Goal: Communication & Community: Participate in discussion

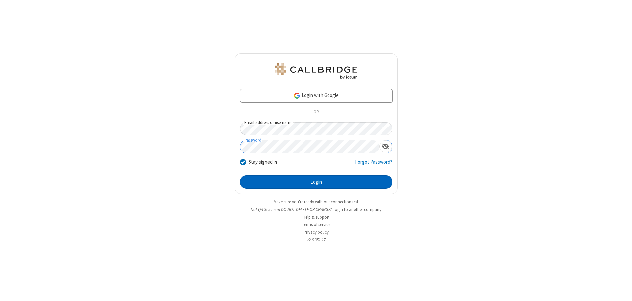
click at [316, 182] on button "Login" at bounding box center [316, 182] width 152 height 13
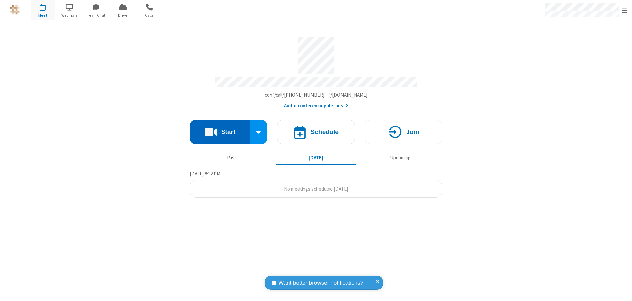
click at [220, 129] on button "Start" at bounding box center [220, 132] width 61 height 25
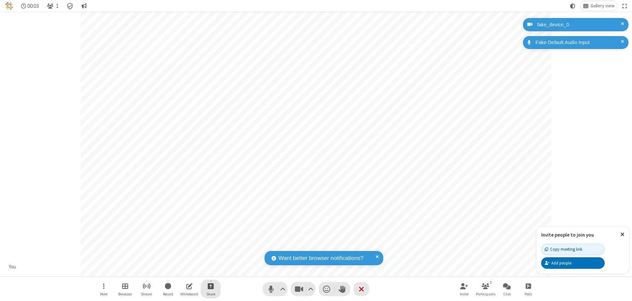
click at [211, 286] on span "Start sharing" at bounding box center [211, 286] width 6 height 8
click at [210, 246] on span "Share additional camera" at bounding box center [214, 248] width 49 height 6
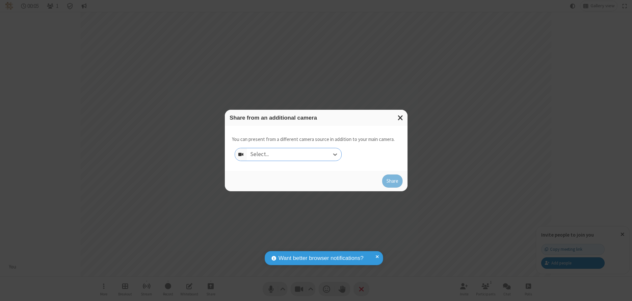
click at [294, 155] on div "Select..." at bounding box center [294, 154] width 94 height 13
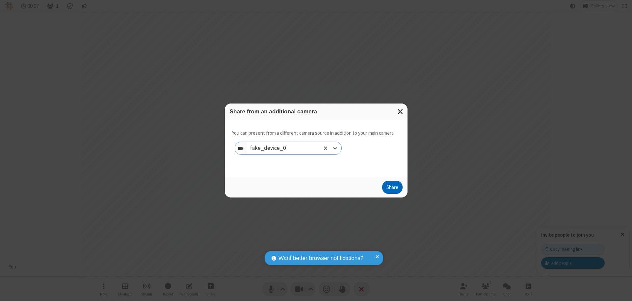
click at [392, 189] on button "Share" at bounding box center [392, 187] width 20 height 13
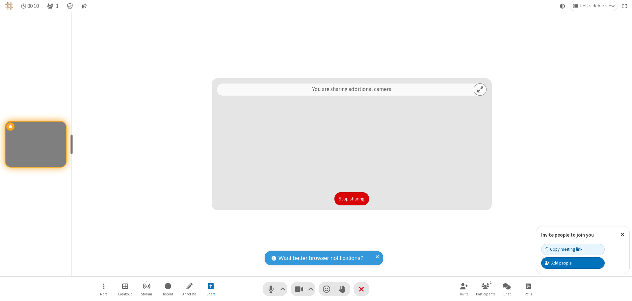
click at [351, 199] on button "Stop sharing" at bounding box center [351, 199] width 35 height 13
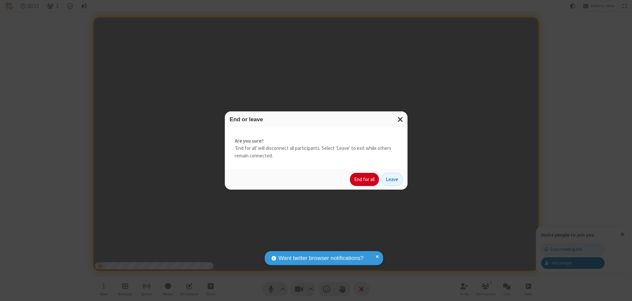
click at [365, 180] on button "End for all" at bounding box center [364, 179] width 29 height 13
